Goal: Find specific page/section: Find specific page/section

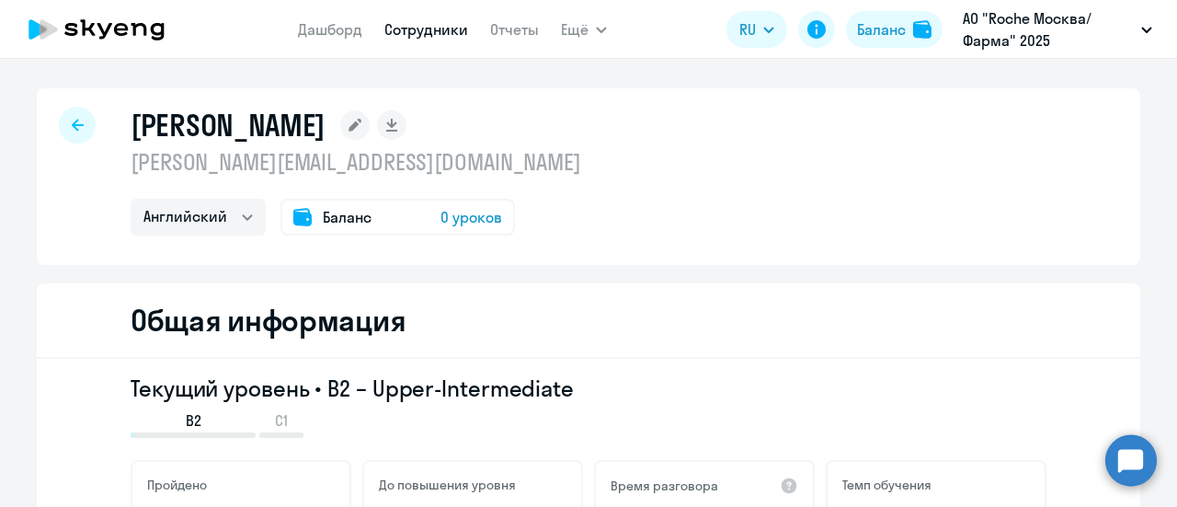
select select "english"
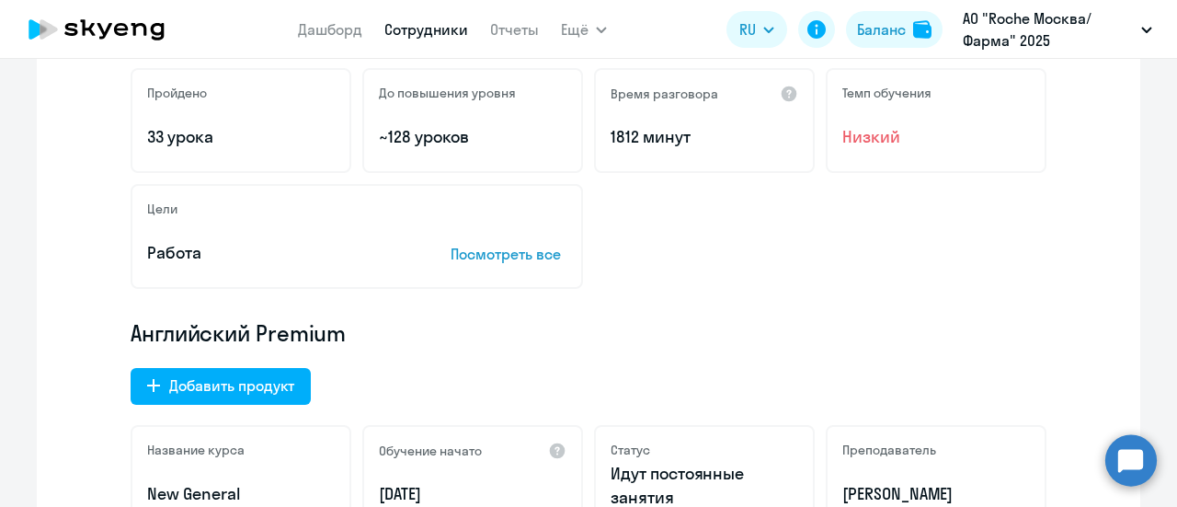
scroll to position [184, 0]
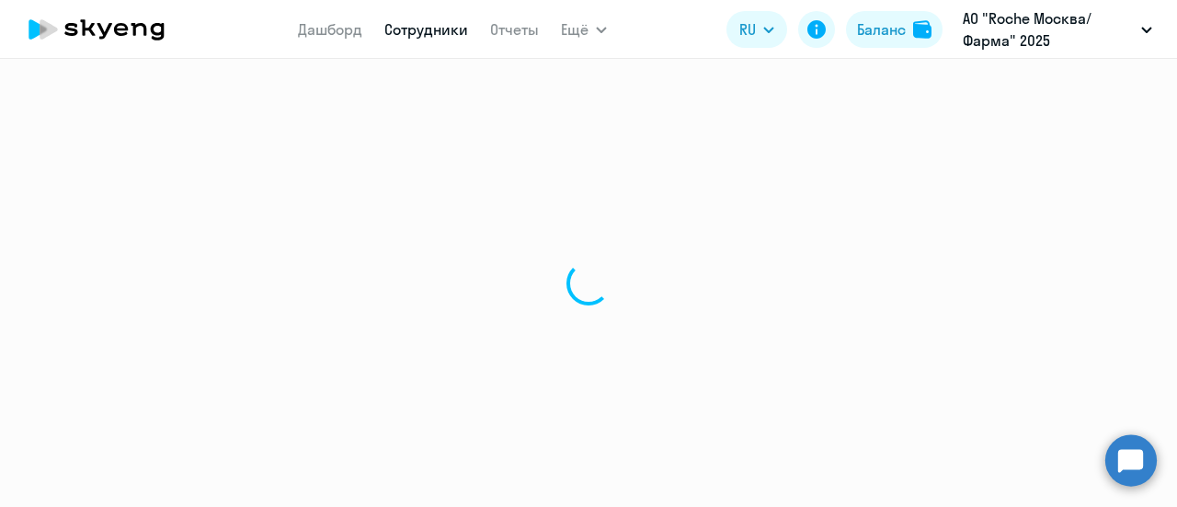
select select "30"
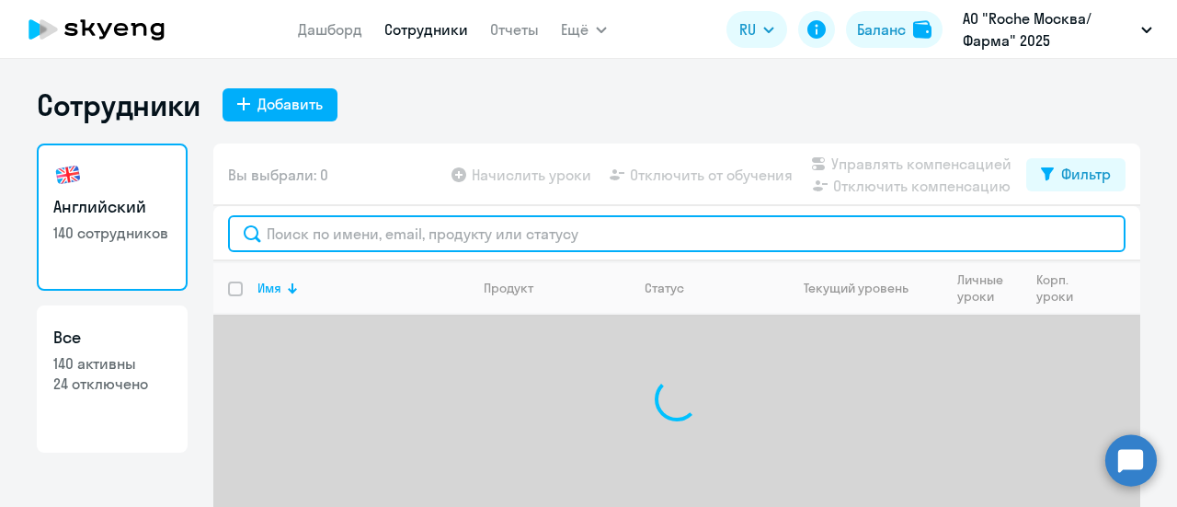
click at [493, 236] on input "text" at bounding box center [677, 233] width 898 height 37
paste input "[PERSON_NAME][EMAIL_ADDRESS][DOMAIN_NAME]"
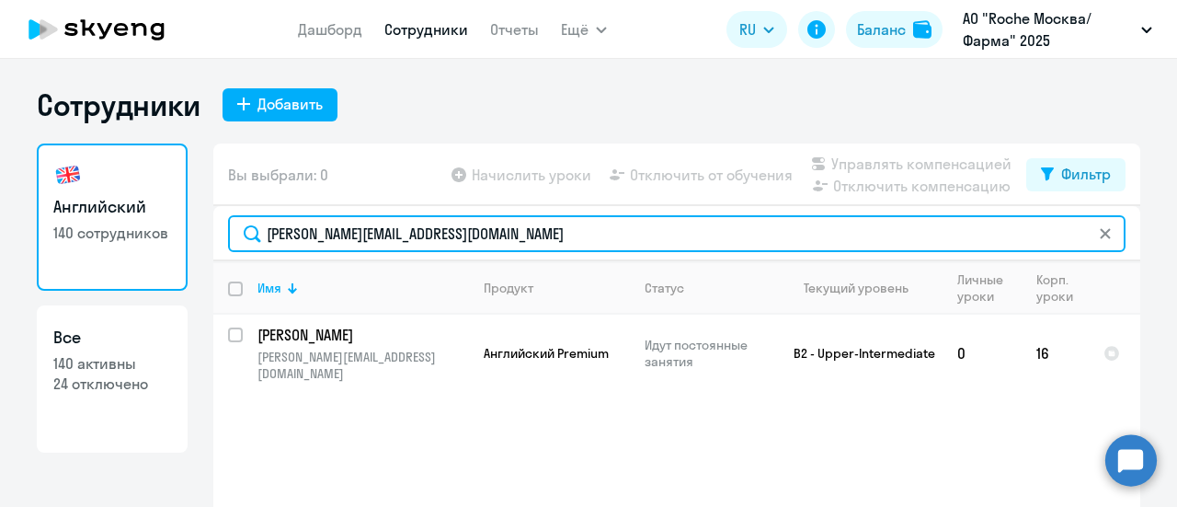
drag, startPoint x: 505, startPoint y: 228, endPoint x: 42, endPoint y: 269, distance: 464.5
click at [42, 269] on div "Английский 140 сотрудников Все 140 активны 24 отключено Вы выбрали: 0 Начислить…" at bounding box center [589, 365] width 1104 height 445
paste input "Уже учится на второй блоке занятий"
type input "Уже учится на второй блоке занятий"
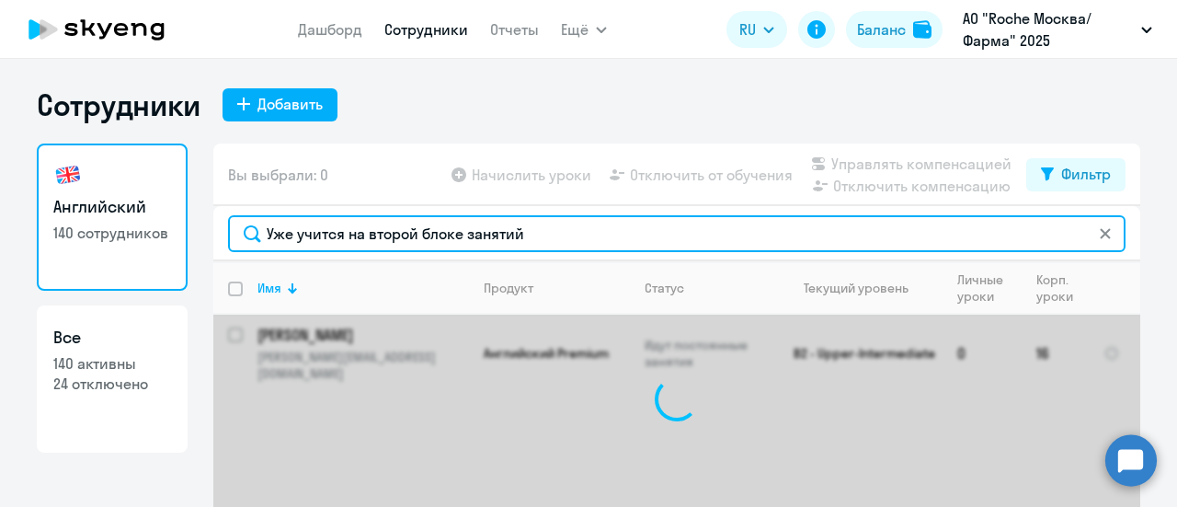
drag, startPoint x: 519, startPoint y: 236, endPoint x: 186, endPoint y: 251, distance: 333.3
click at [186, 251] on div "Английский 140 сотрудников Все 140 активны 24 отключено Вы выбрали: 0 Начислить…" at bounding box center [589, 365] width 1104 height 445
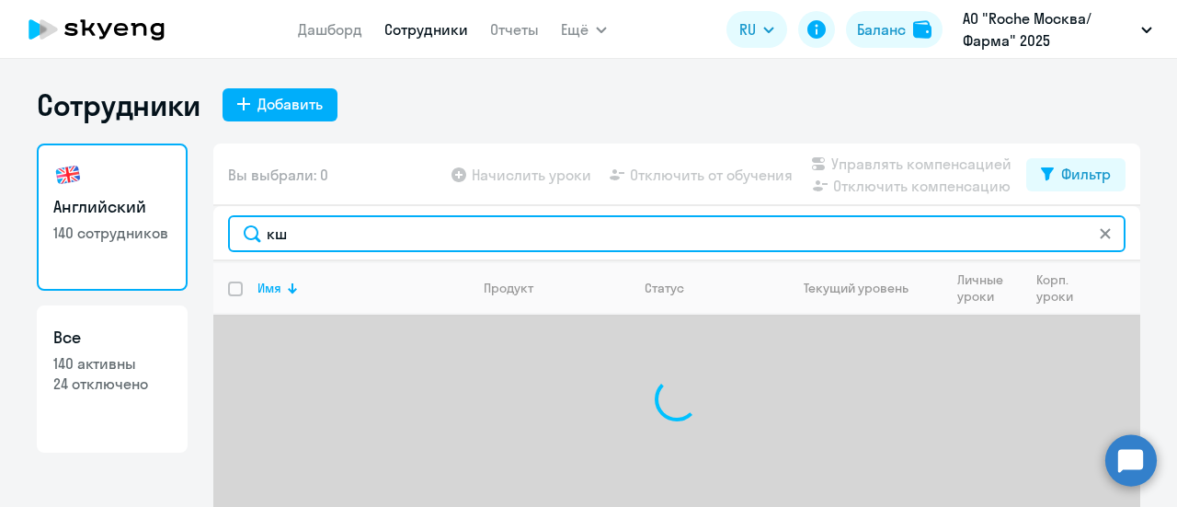
type input "к"
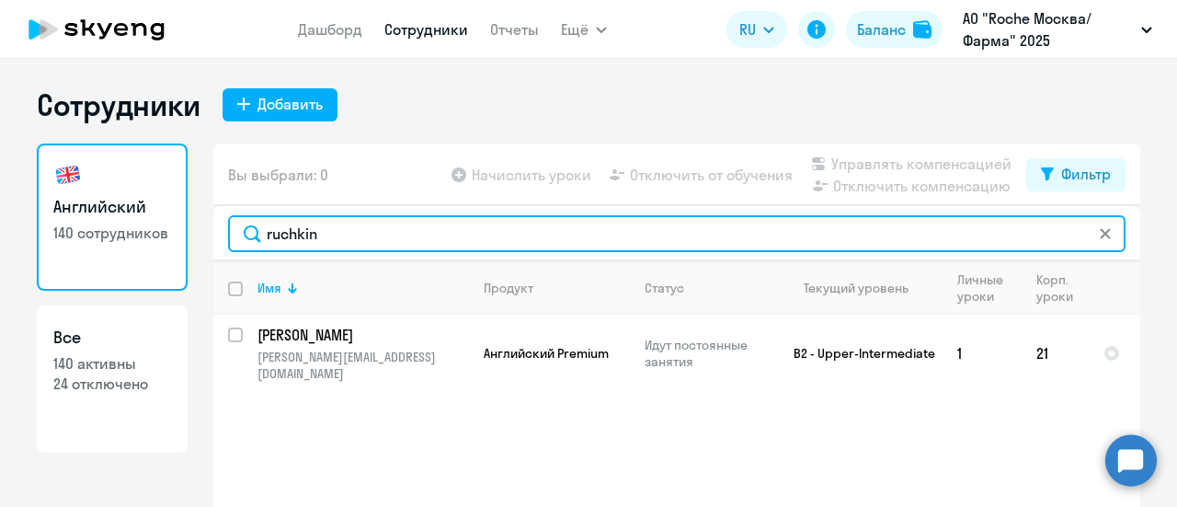
drag, startPoint x: 368, startPoint y: 243, endPoint x: 183, endPoint y: 246, distance: 184.9
click at [183, 246] on div "Английский 140 сотрудников Все 140 активны 24 отключено Вы выбрали: 0 Начислить…" at bounding box center [589, 365] width 1104 height 445
drag, startPoint x: 331, startPoint y: 238, endPoint x: 245, endPoint y: 232, distance: 86.7
click at [245, 232] on input "pukhova" at bounding box center [677, 233] width 898 height 37
paste input "[EMAIL_ADDRESS][DOMAIN_NAME]"
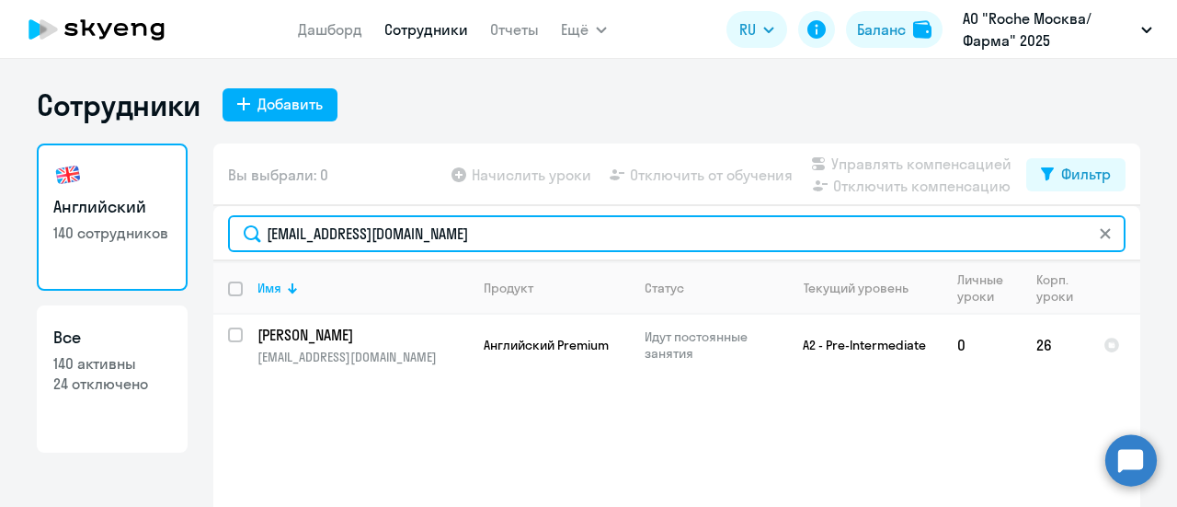
drag, startPoint x: 500, startPoint y: 235, endPoint x: 72, endPoint y: 267, distance: 429.7
click at [72, 267] on div "Английский 140 сотрудников Все 140 активны 24 отключено Вы выбрали: 0 Начислить…" at bounding box center [589, 365] width 1104 height 445
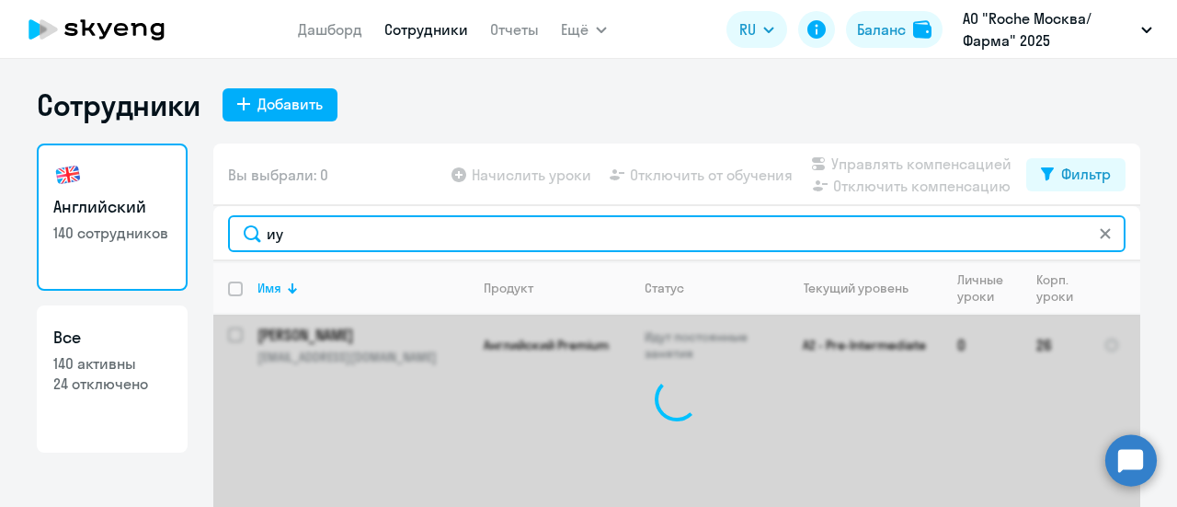
type input "и"
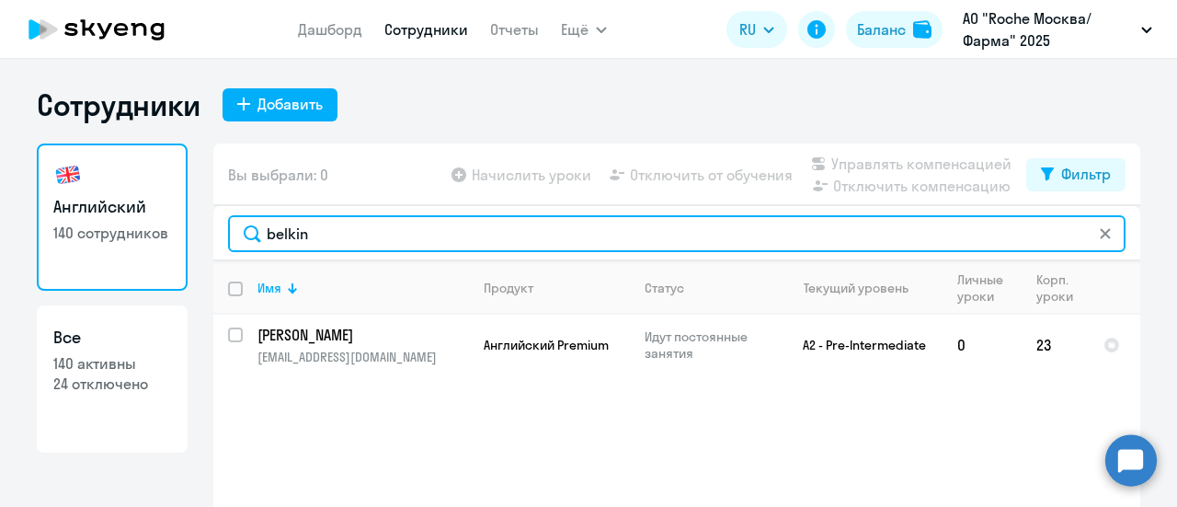
drag, startPoint x: 361, startPoint y: 221, endPoint x: 248, endPoint y: 225, distance: 113.2
click at [248, 225] on input "belkin" at bounding box center [677, 233] width 898 height 37
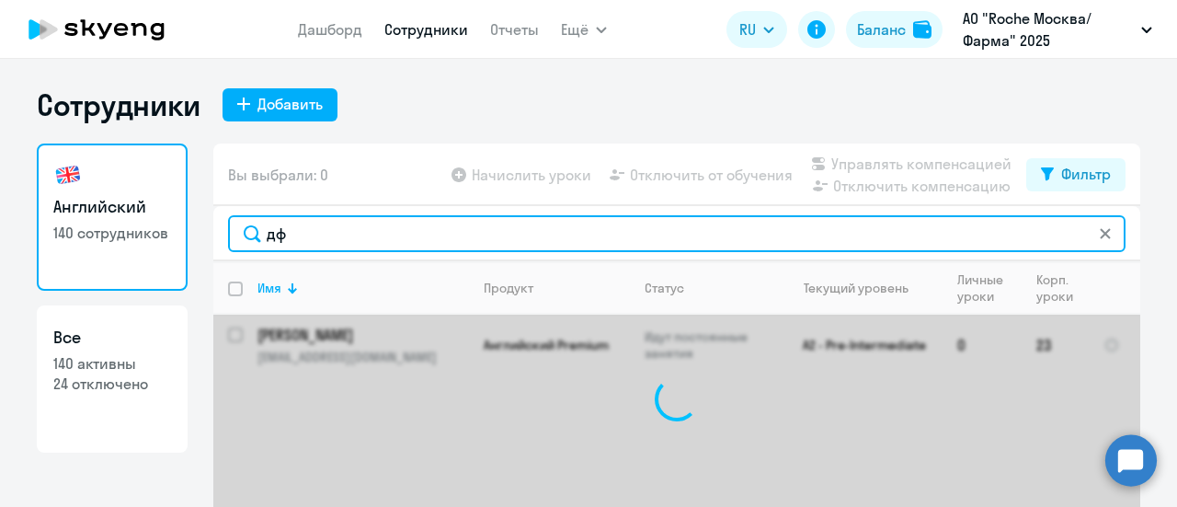
type input "д"
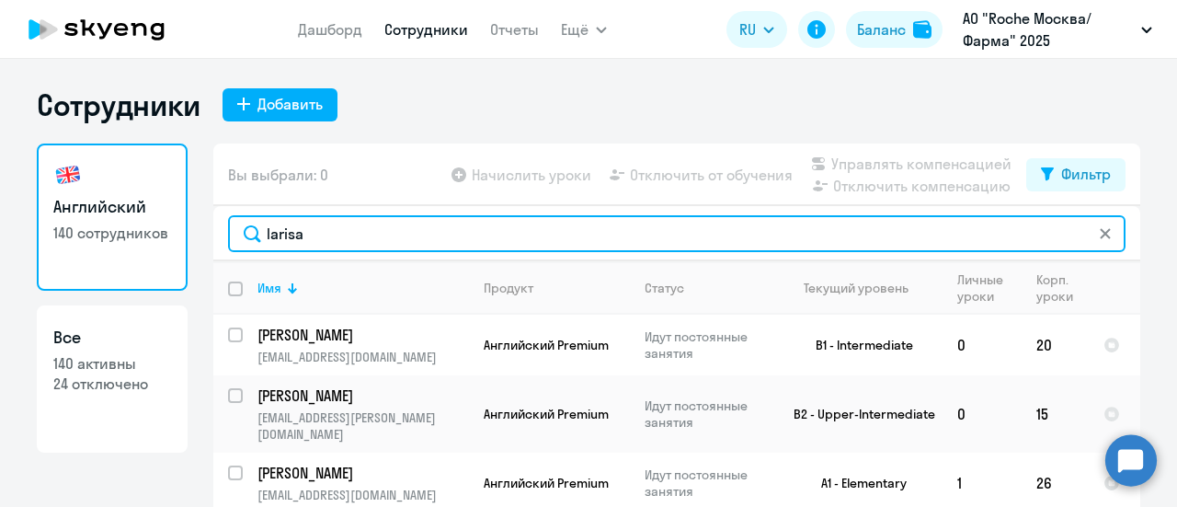
drag, startPoint x: 316, startPoint y: 241, endPoint x: 191, endPoint y: 228, distance: 125.7
click at [191, 228] on div "Английский 140 сотрудников Все 140 активны 24 отключено Вы выбрали: 0 Начислить…" at bounding box center [589, 365] width 1104 height 445
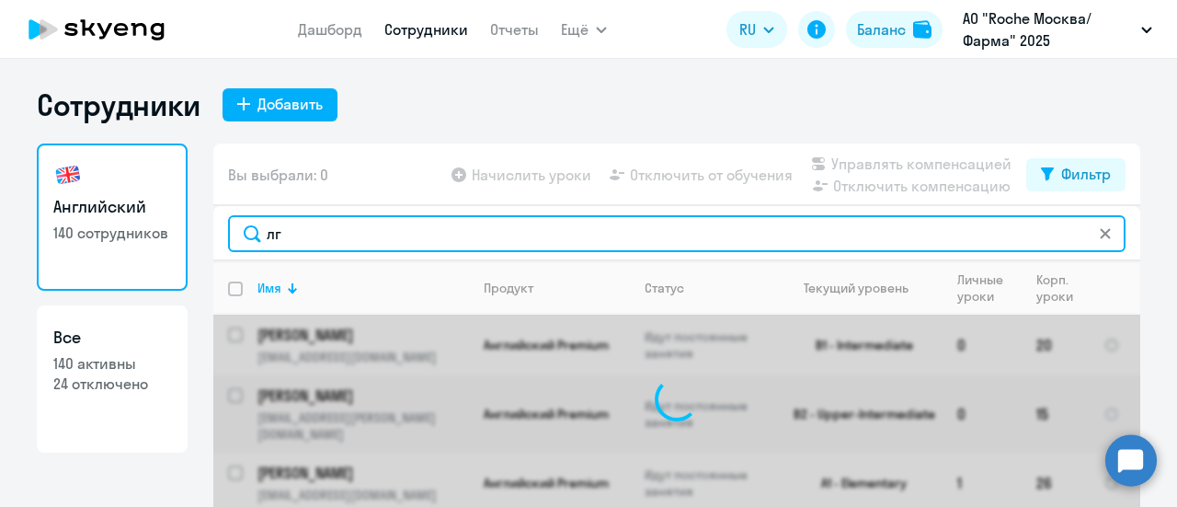
type input "л"
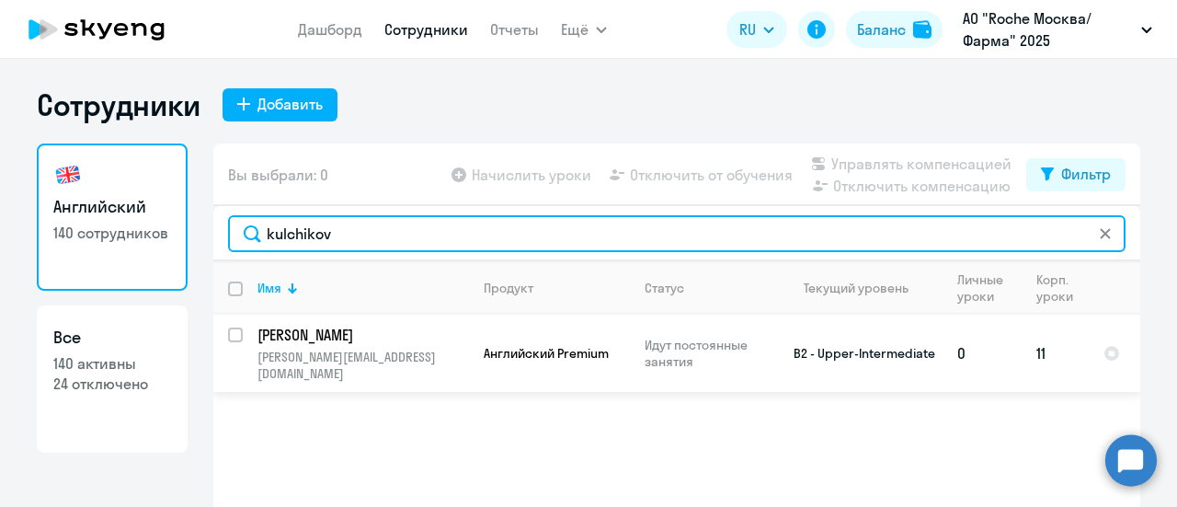
type input "kulchikov"
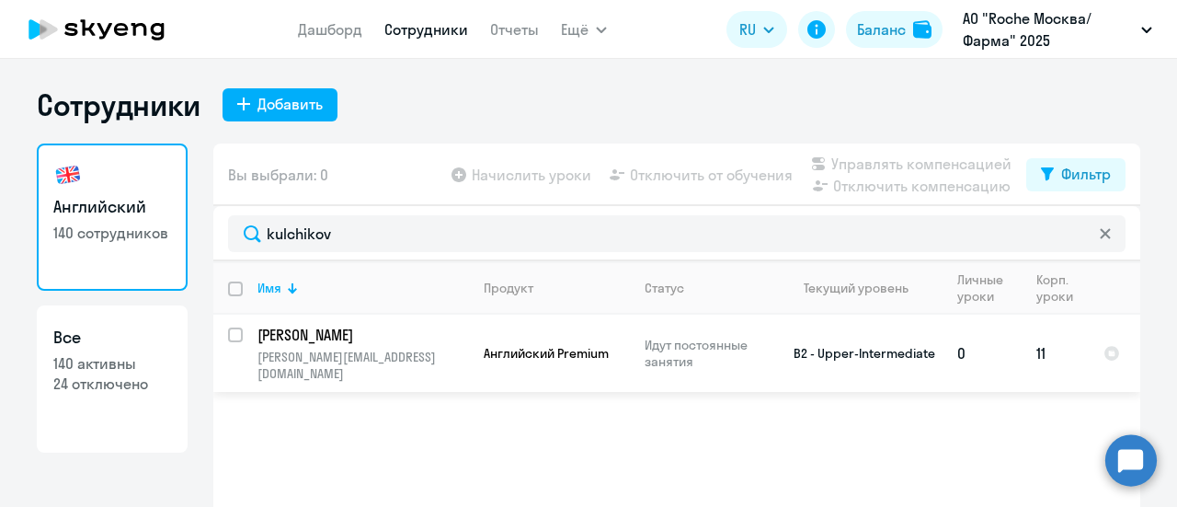
click at [367, 345] on td "[PERSON_NAME] [PERSON_NAME][EMAIL_ADDRESS][DOMAIN_NAME]" at bounding box center [356, 353] width 226 height 77
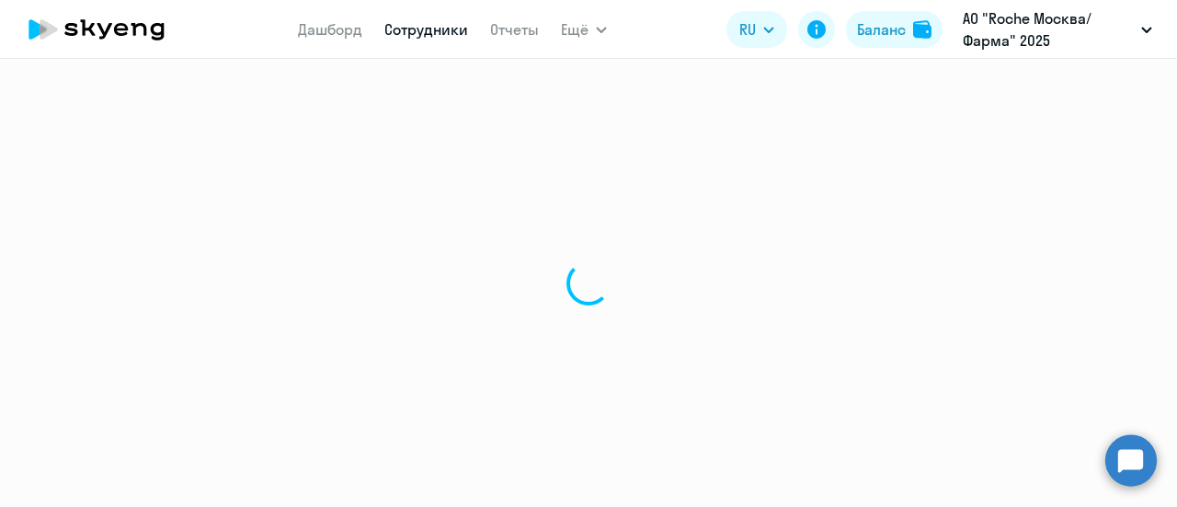
select select "english"
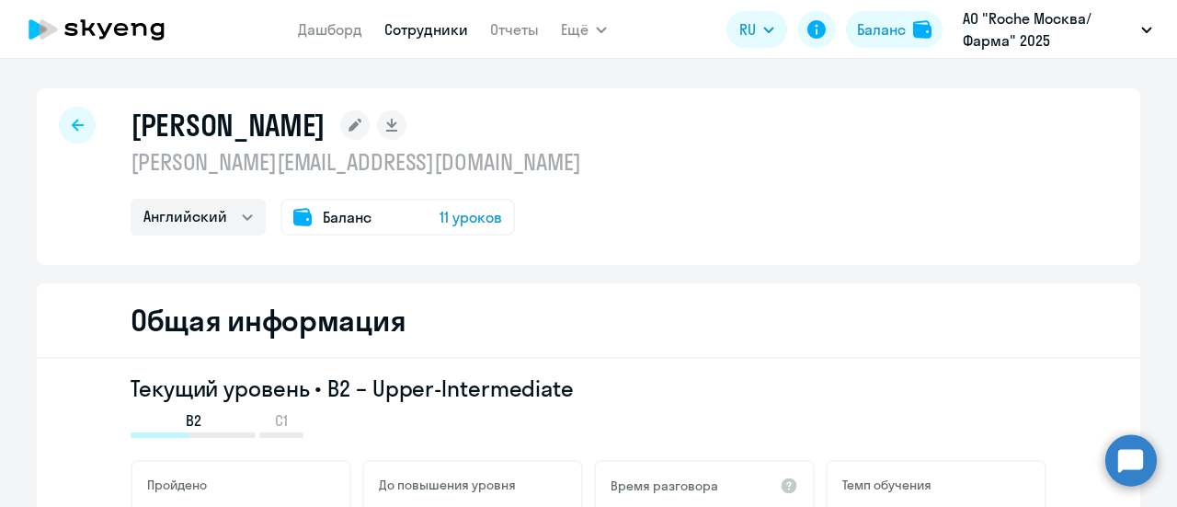
click at [72, 119] on icon at bounding box center [78, 125] width 12 height 13
select select "30"
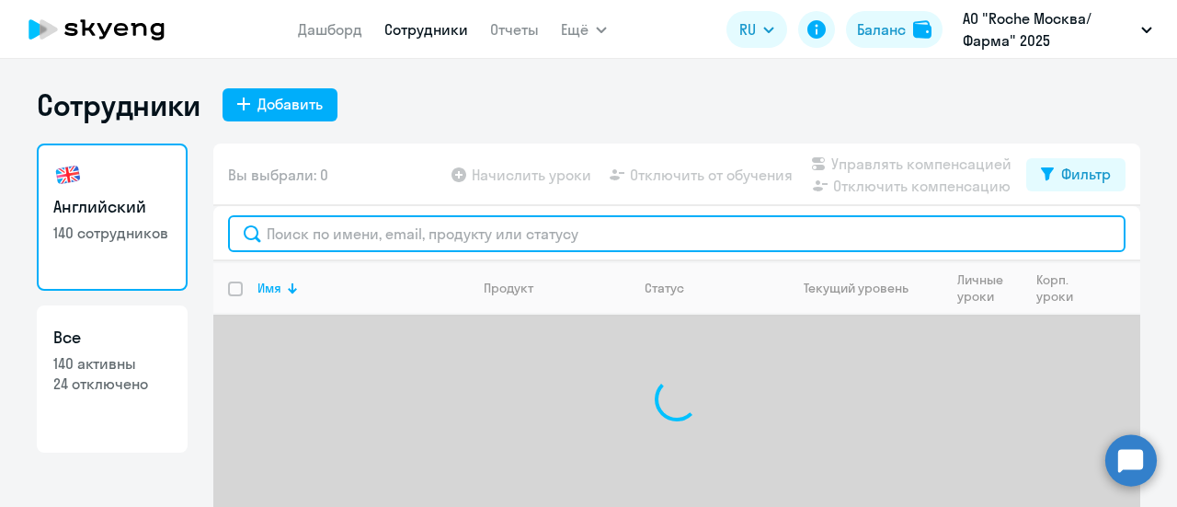
click at [493, 238] on input "text" at bounding box center [677, 233] width 898 height 37
paste input "[PERSON_NAME][EMAIL_ADDRESS][DOMAIN_NAME]"
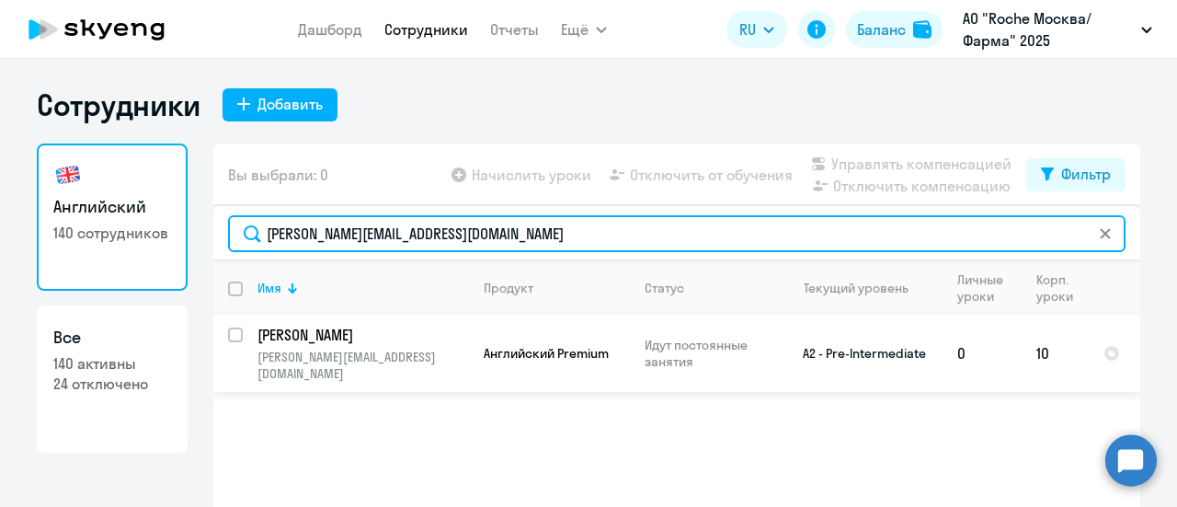
type input "[PERSON_NAME][EMAIL_ADDRESS][DOMAIN_NAME]"
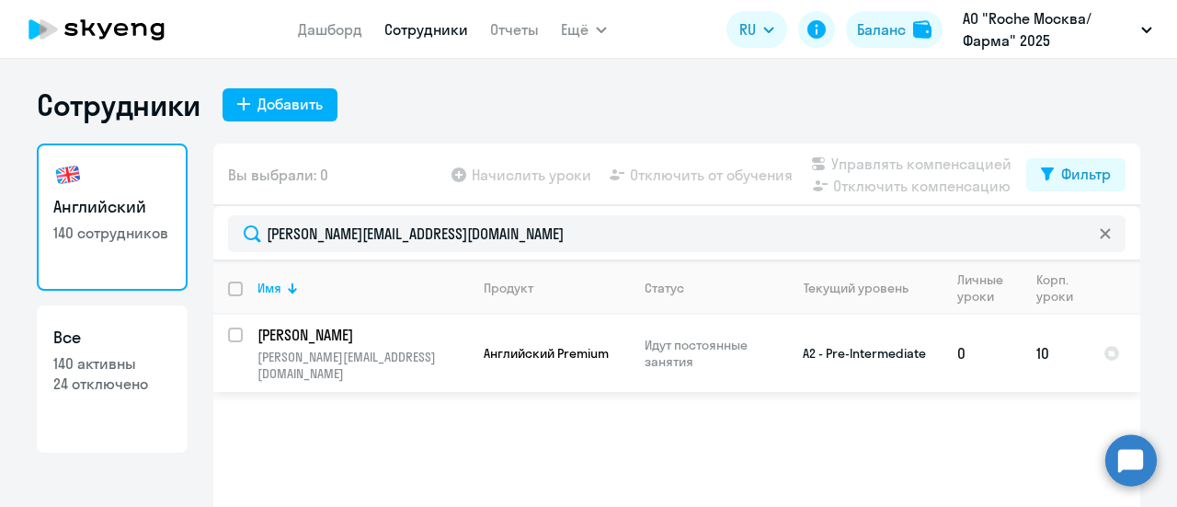
click at [431, 341] on p "[PERSON_NAME]" at bounding box center [362, 335] width 208 height 20
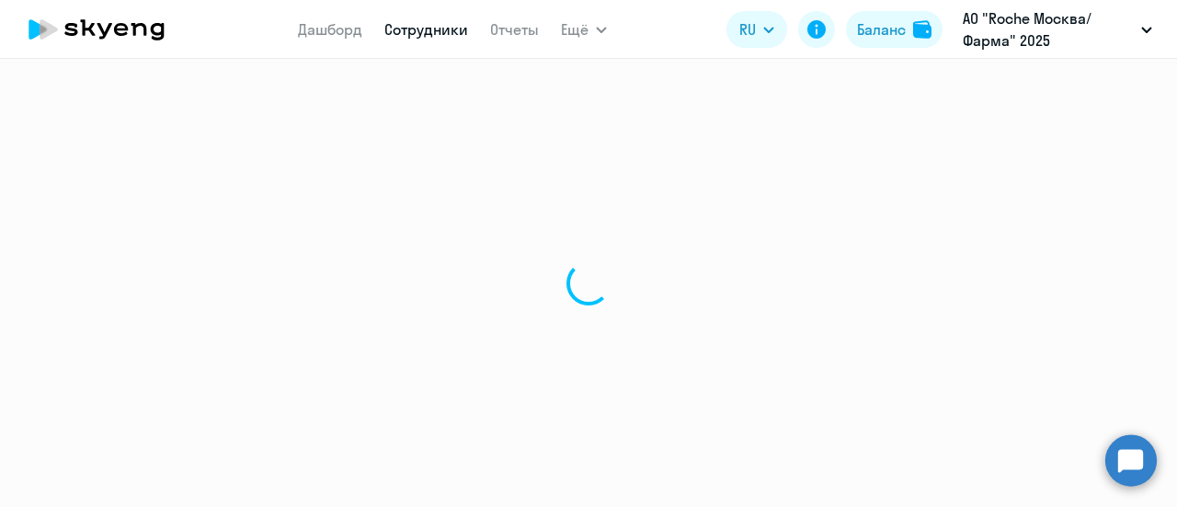
select select "english"
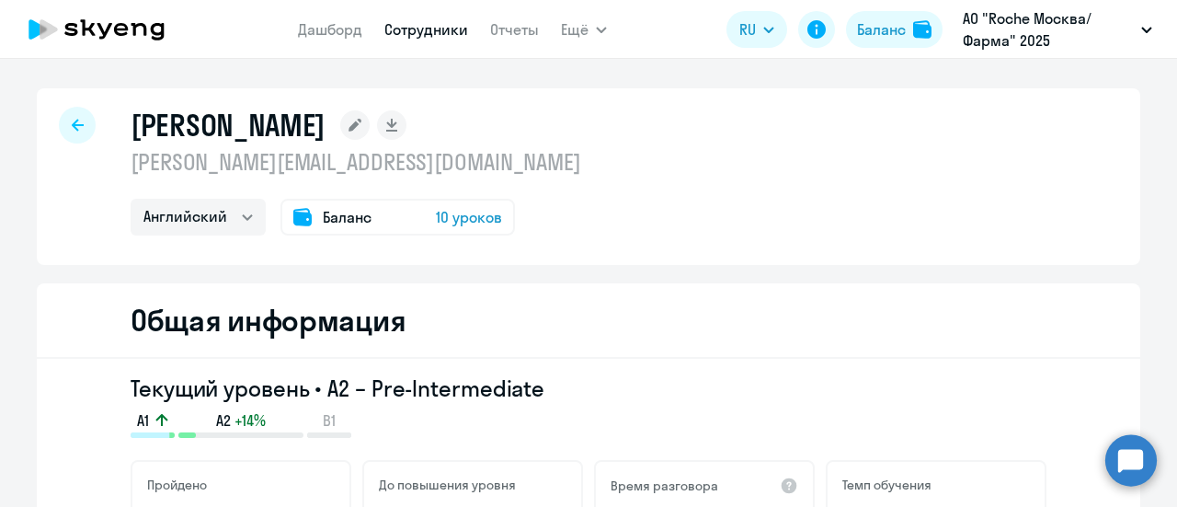
click at [72, 120] on icon at bounding box center [78, 125] width 12 height 13
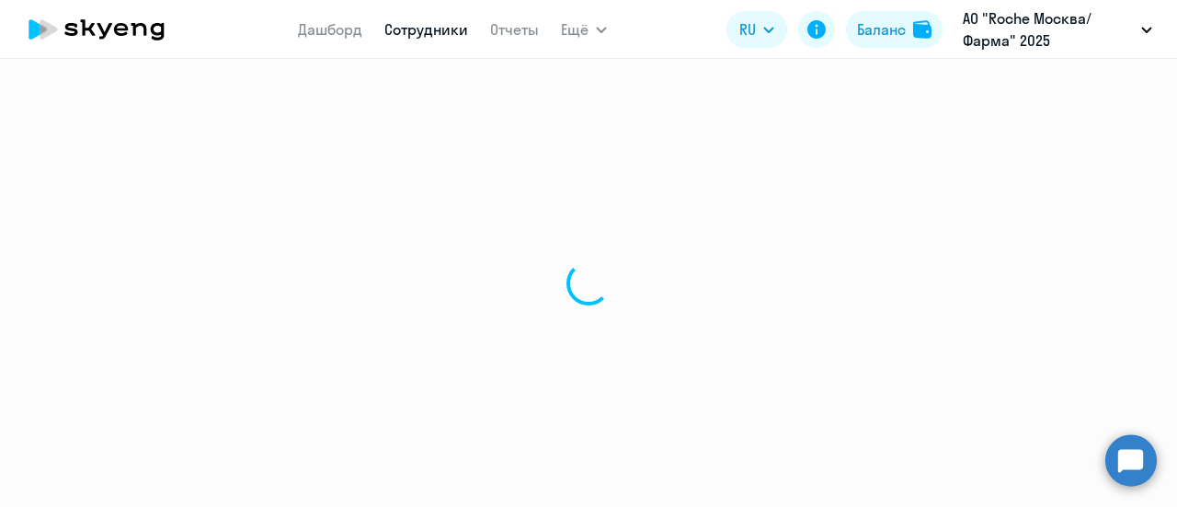
select select "30"
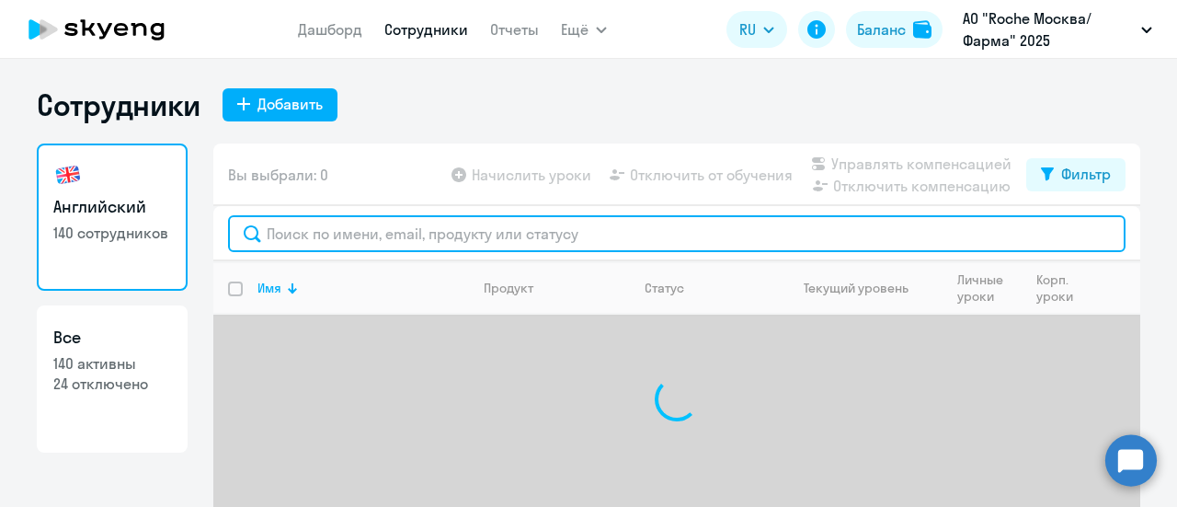
click at [404, 238] on input "text" at bounding box center [677, 233] width 898 height 37
paste input "[PERSON_NAME][EMAIL_ADDRESS][DOMAIN_NAME]"
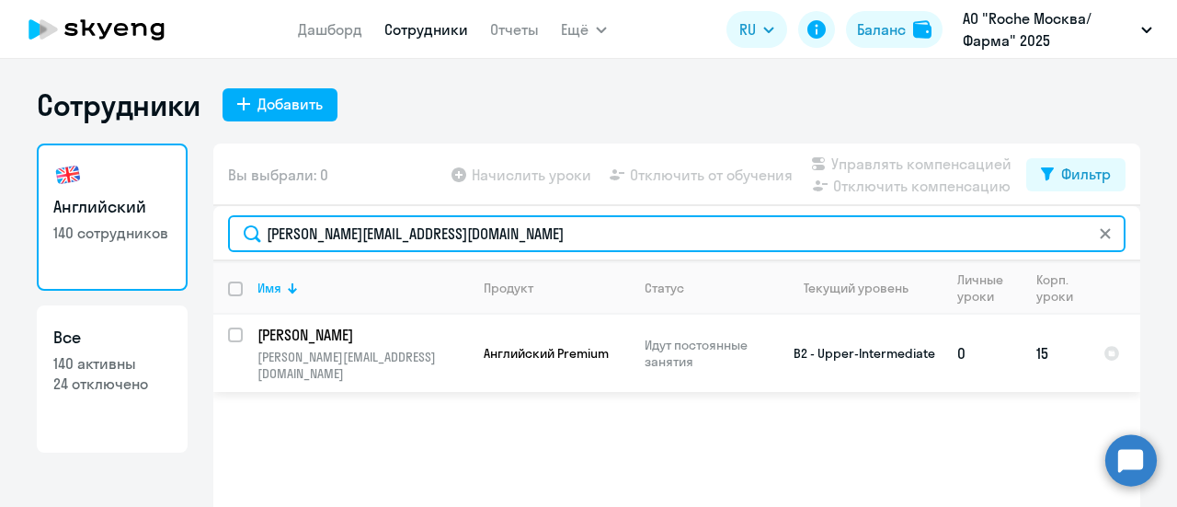
type input "[PERSON_NAME][EMAIL_ADDRESS][DOMAIN_NAME]"
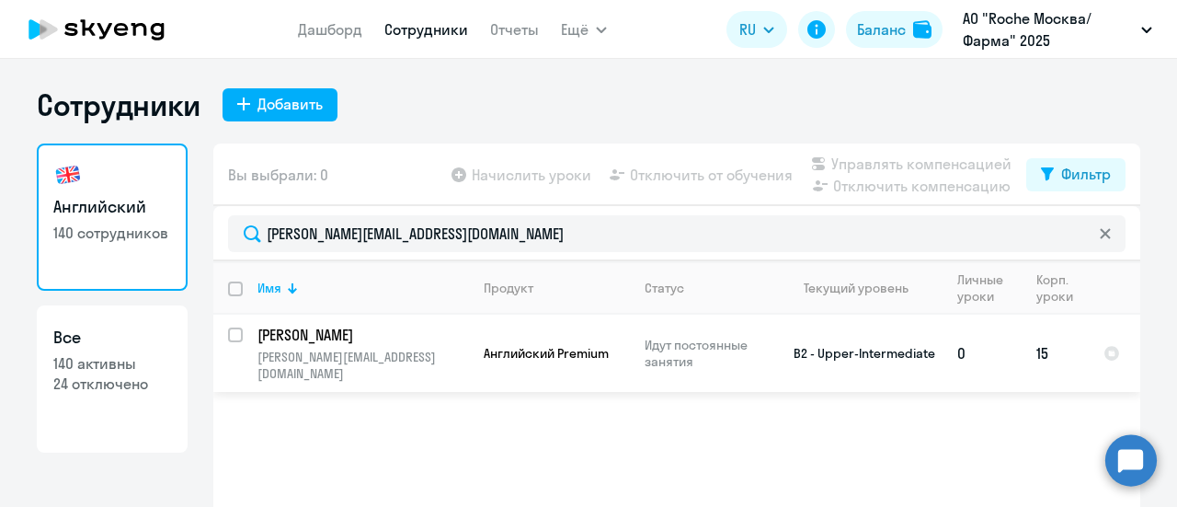
click at [378, 339] on p "[PERSON_NAME]" at bounding box center [362, 335] width 208 height 20
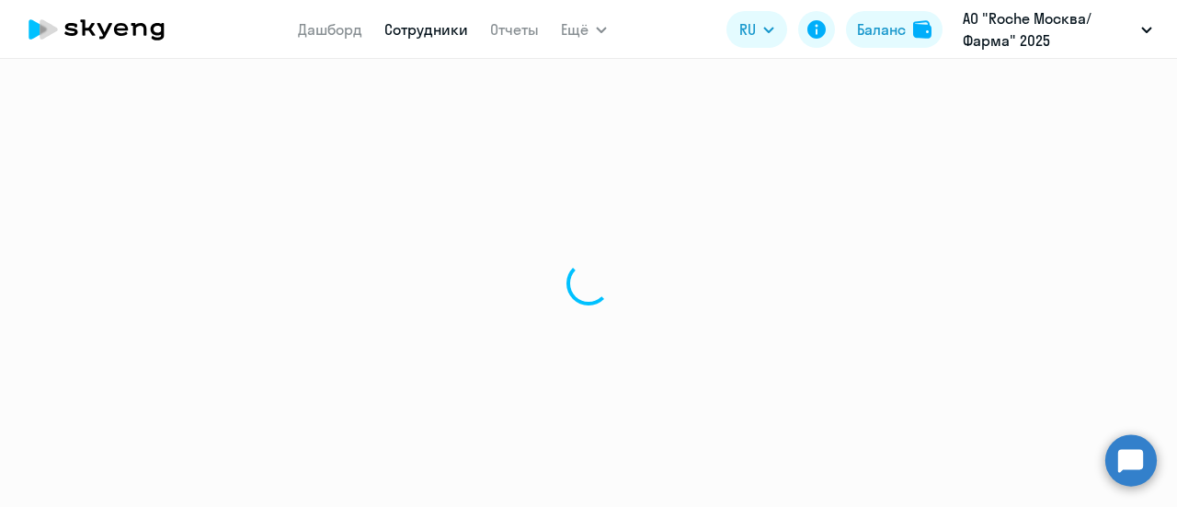
select select "english"
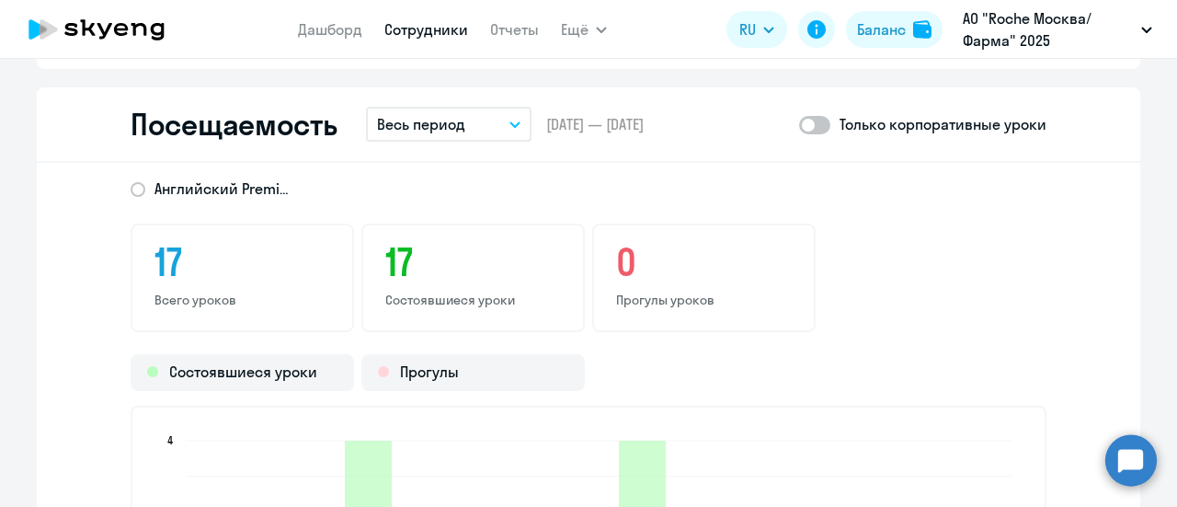
scroll to position [2391, 0]
